Goal: Find contact information: Find contact information

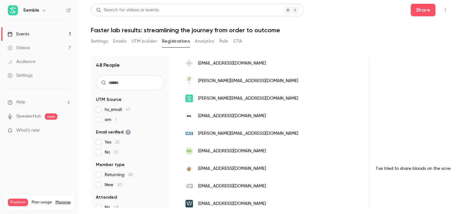
scroll to position [267, 0]
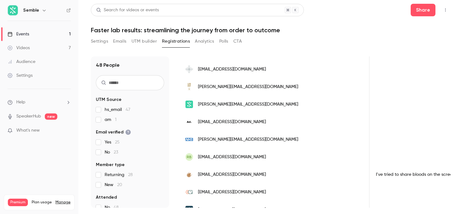
click at [233, 174] on span "[EMAIL_ADDRESS][DOMAIN_NAME]" at bounding box center [232, 175] width 68 height 7
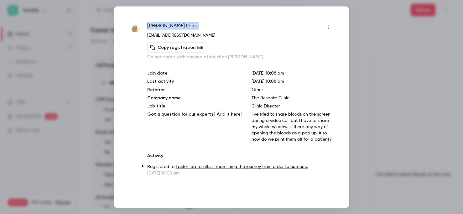
drag, startPoint x: 185, startPoint y: 24, endPoint x: 148, endPoint y: 24, distance: 37.6
click at [148, 24] on div "[PERSON_NAME]" at bounding box center [240, 27] width 187 height 10
copy span "[PERSON_NAME]"
click at [371, 101] on div at bounding box center [231, 107] width 463 height 214
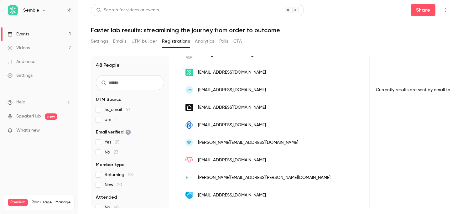
scroll to position [698, 0]
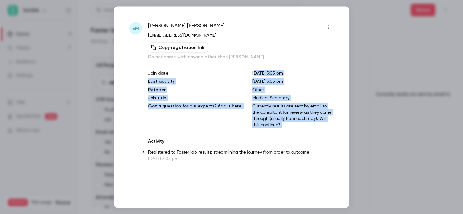
drag, startPoint x: 247, startPoint y: 73, endPoint x: 307, endPoint y: 124, distance: 78.6
click at [307, 124] on div "[PERSON_NAME] [EMAIL_ADDRESS][DOMAIN_NAME] Copy registration link Do not share …" at bounding box center [241, 92] width 186 height 140
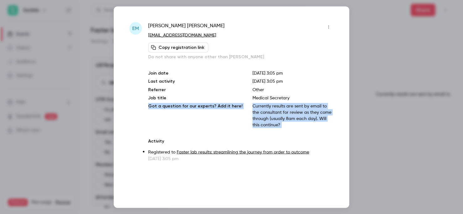
drag, startPoint x: 329, startPoint y: 122, endPoint x: 319, endPoint y: 99, distance: 24.7
click at [319, 99] on div "[PERSON_NAME] [EMAIL_ADDRESS][DOMAIN_NAME] Copy registration link Do not share …" at bounding box center [241, 92] width 186 height 140
click at [319, 99] on p "Medical Secretary" at bounding box center [293, 98] width 81 height 6
